Goal: Transaction & Acquisition: Subscribe to service/newsletter

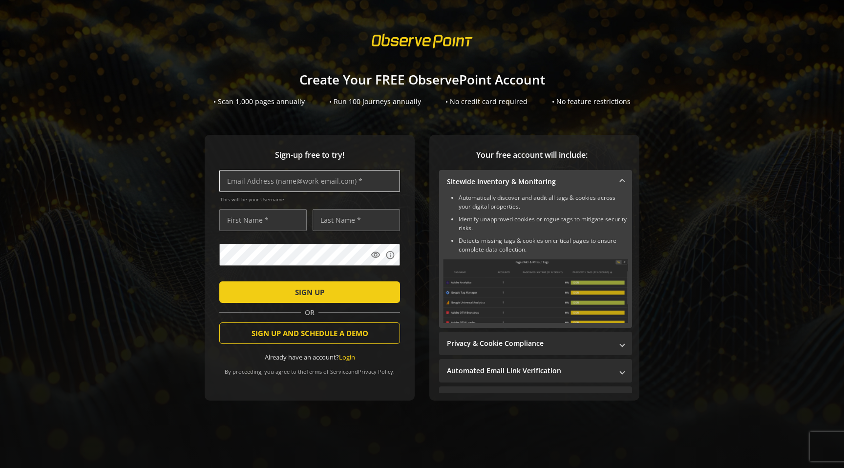
click at [277, 180] on input "text" at bounding box center [309, 181] width 181 height 22
click at [372, 169] on div "Sign-up free to try! This will be your Username visibility info SIGN UP OR SIGN…" at bounding box center [310, 268] width 210 height 266
click at [370, 157] on span "Sign-up free to try!" at bounding box center [309, 154] width 181 height 11
click at [370, 174] on input "text" at bounding box center [309, 181] width 181 height 22
type input "[EMAIL_ADDRESS][DOMAIN_NAME]"
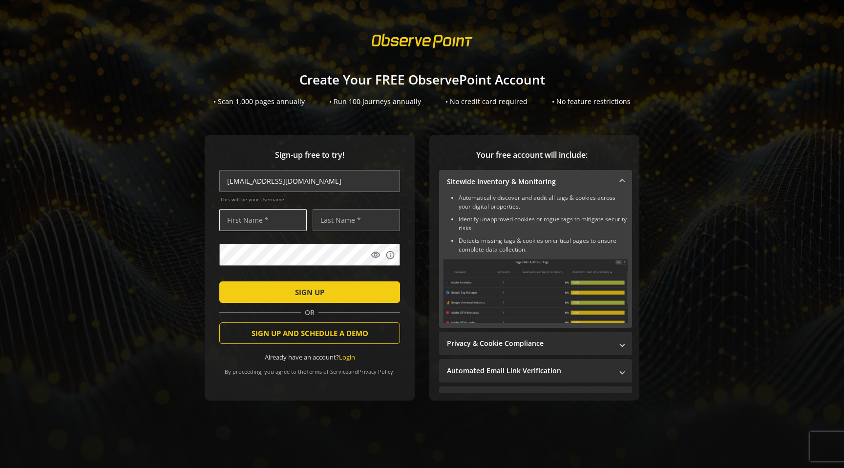
click at [304, 223] on input "text" at bounding box center [262, 220] width 87 height 22
type input "Chika"
type input "Ugboajah"
click at [312, 292] on span "SIGN UP" at bounding box center [309, 292] width 29 height 18
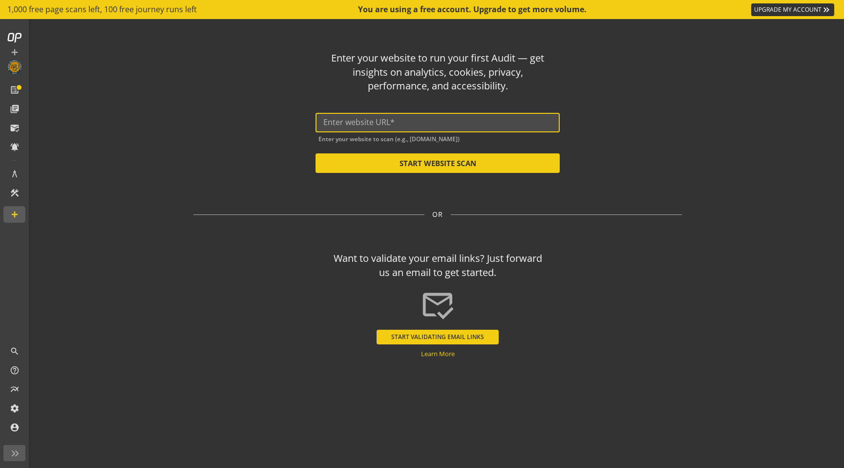
click at [435, 118] on input "text" at bounding box center [437, 122] width 228 height 9
click at [426, 123] on input "text" at bounding box center [437, 122] width 228 height 9
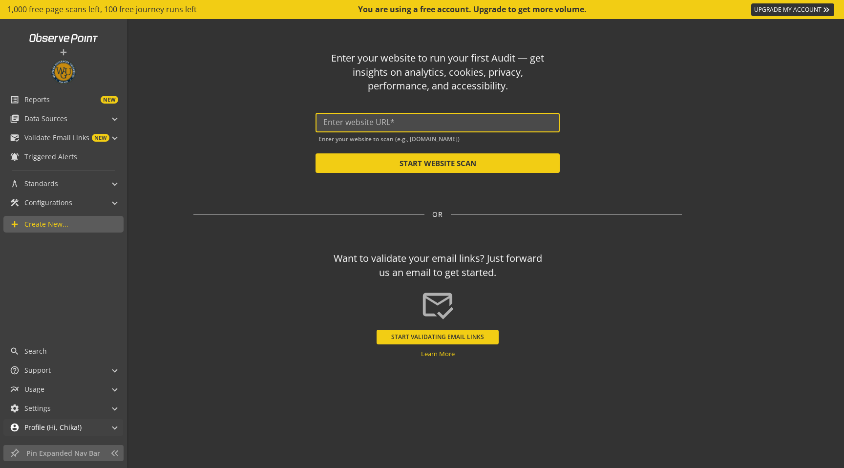
click at [104, 426] on mat-panel-title "account_circle Profile (Hi, Chika!)" at bounding box center [57, 427] width 95 height 17
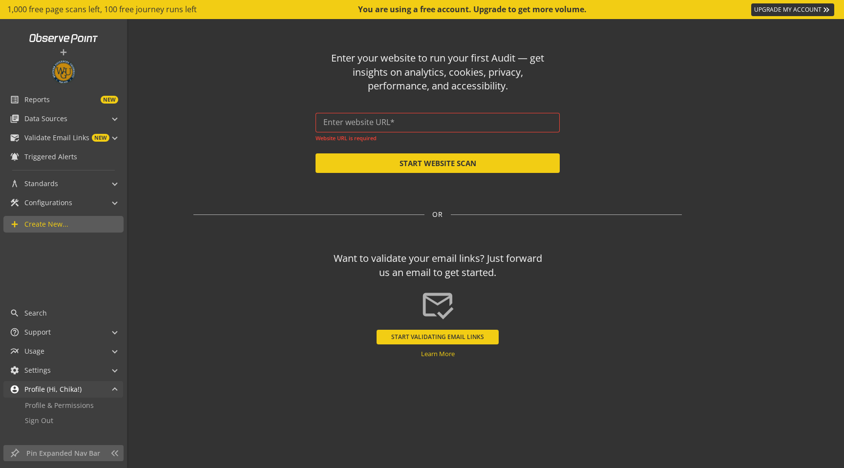
click at [112, 393] on span "account_circle Profile (Hi, Chika!)" at bounding box center [61, 389] width 103 height 17
click at [119, 389] on mat-expansion-panel-header "multiline_chart Usage" at bounding box center [63, 389] width 120 height 17
click at [114, 352] on span at bounding box center [115, 352] width 4 height 10
click at [114, 373] on span at bounding box center [115, 369] width 4 height 10
